Goal: Information Seeking & Learning: Learn about a topic

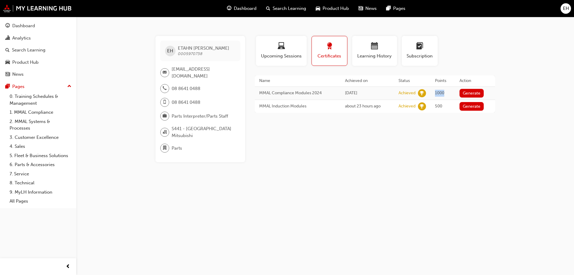
drag, startPoint x: 445, startPoint y: 94, endPoint x: 435, endPoint y: 94, distance: 10.8
click at [435, 94] on td "1000" at bounding box center [442, 92] width 25 height 13
click at [389, 210] on div "[PERSON_NAME] 0005970738 [EMAIL_ADDRESS][DOMAIN_NAME] 08 8641 0488 08 8641 0488…" at bounding box center [287, 137] width 574 height 275
click at [378, 61] on button "Learning History" at bounding box center [374, 51] width 45 height 30
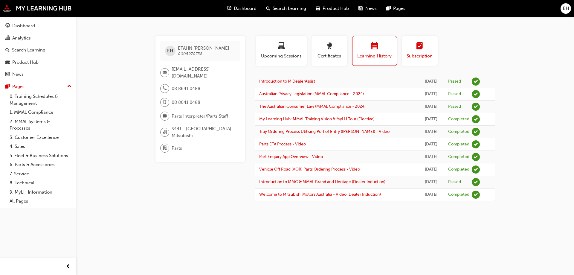
click at [411, 50] on div "button" at bounding box center [419, 46] width 27 height 9
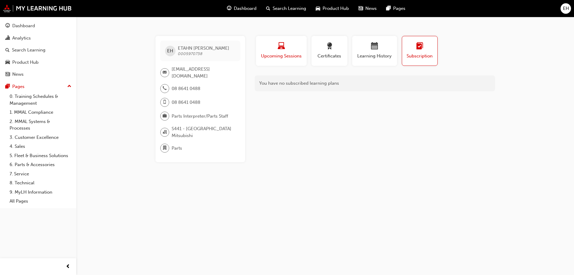
click at [296, 55] on span "Upcoming Sessions" at bounding box center [281, 56] width 42 height 7
click at [338, 49] on div "button" at bounding box center [329, 46] width 27 height 9
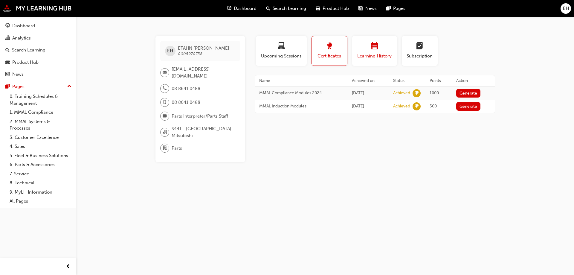
click at [378, 46] on span "calendar-icon" at bounding box center [374, 46] width 7 height 8
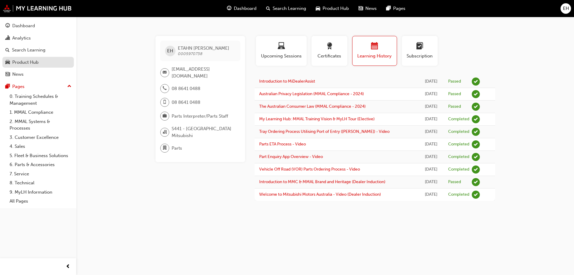
click at [44, 63] on div "Product Hub" at bounding box center [37, 62] width 65 height 7
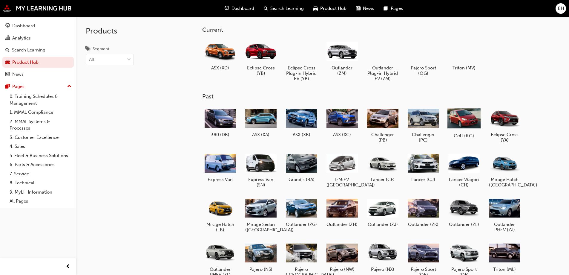
click at [457, 127] on div at bounding box center [463, 118] width 33 height 24
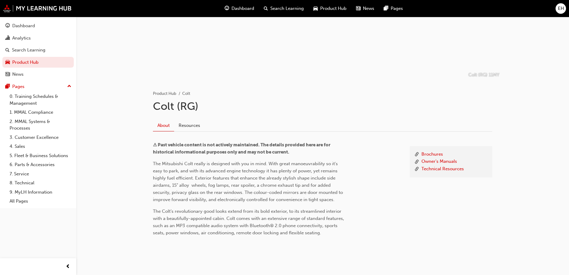
scroll to position [65, 0]
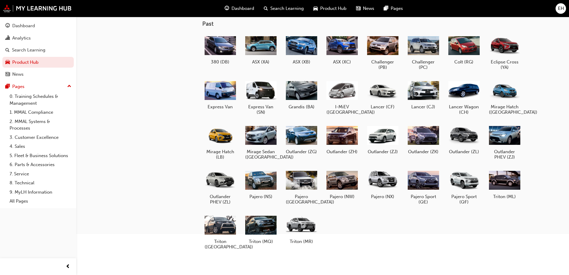
scroll to position [73, 0]
click at [505, 185] on div at bounding box center [504, 180] width 33 height 24
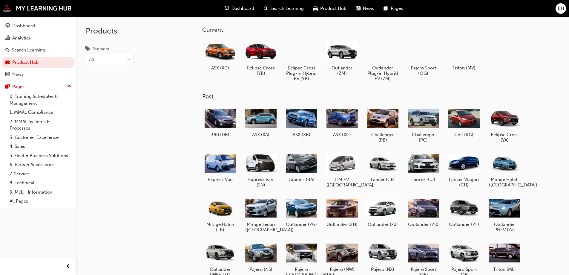
scroll to position [73, 0]
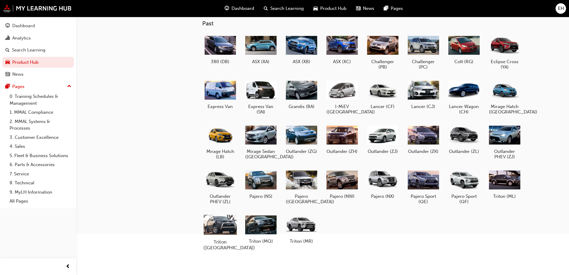
click at [223, 227] on div at bounding box center [220, 225] width 33 height 24
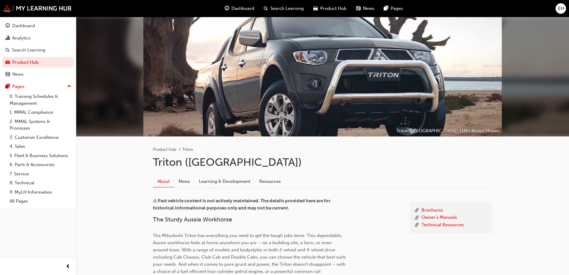
scroll to position [73, 0]
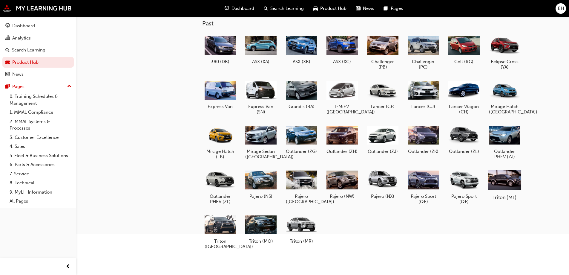
click at [508, 180] on div at bounding box center [504, 180] width 33 height 24
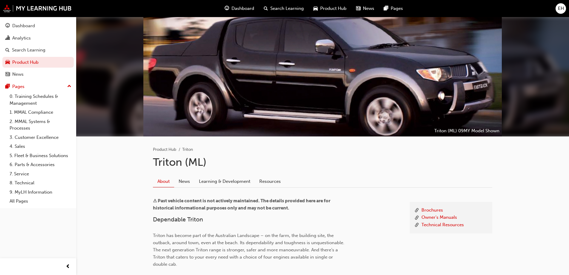
scroll to position [73, 0]
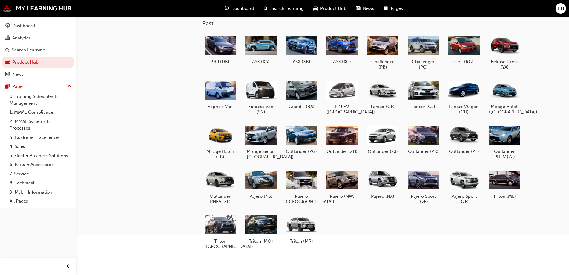
click at [553, 111] on div "Current ASX (XD) Eclipse Cross (YB) Eclipse Cross Plug-in Hybrid EV (YB) Outlan…" at bounding box center [322, 81] width 493 height 275
